Goal: Unclear: Browse casually

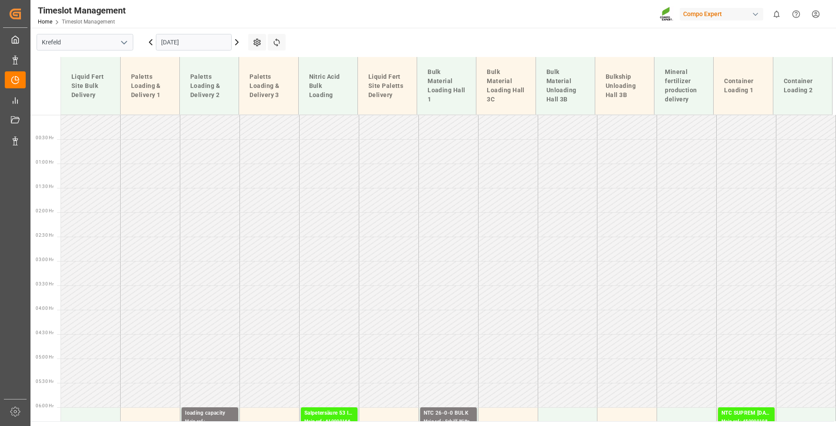
scroll to position [313, 0]
